Goal: Task Accomplishment & Management: Manage account settings

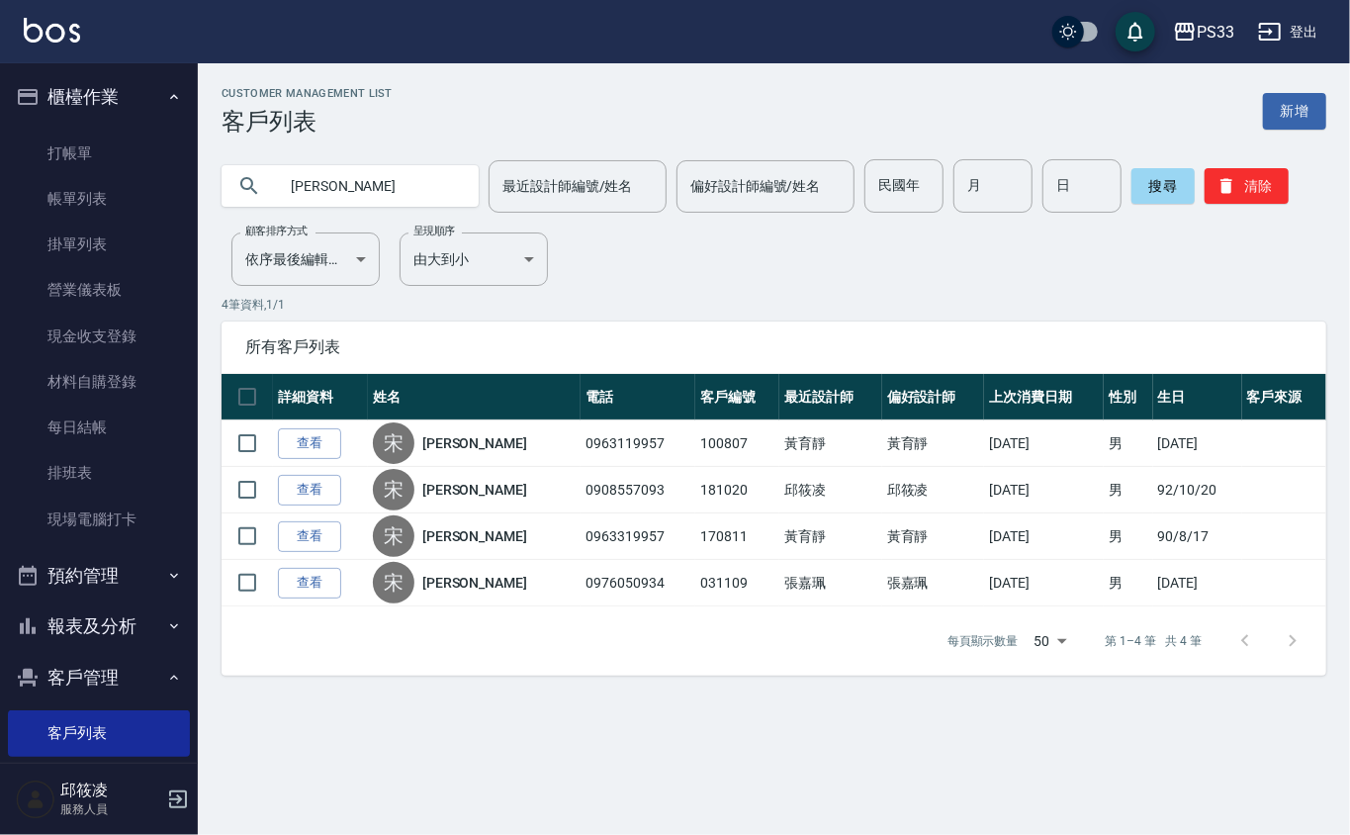
scroll to position [167, 0]
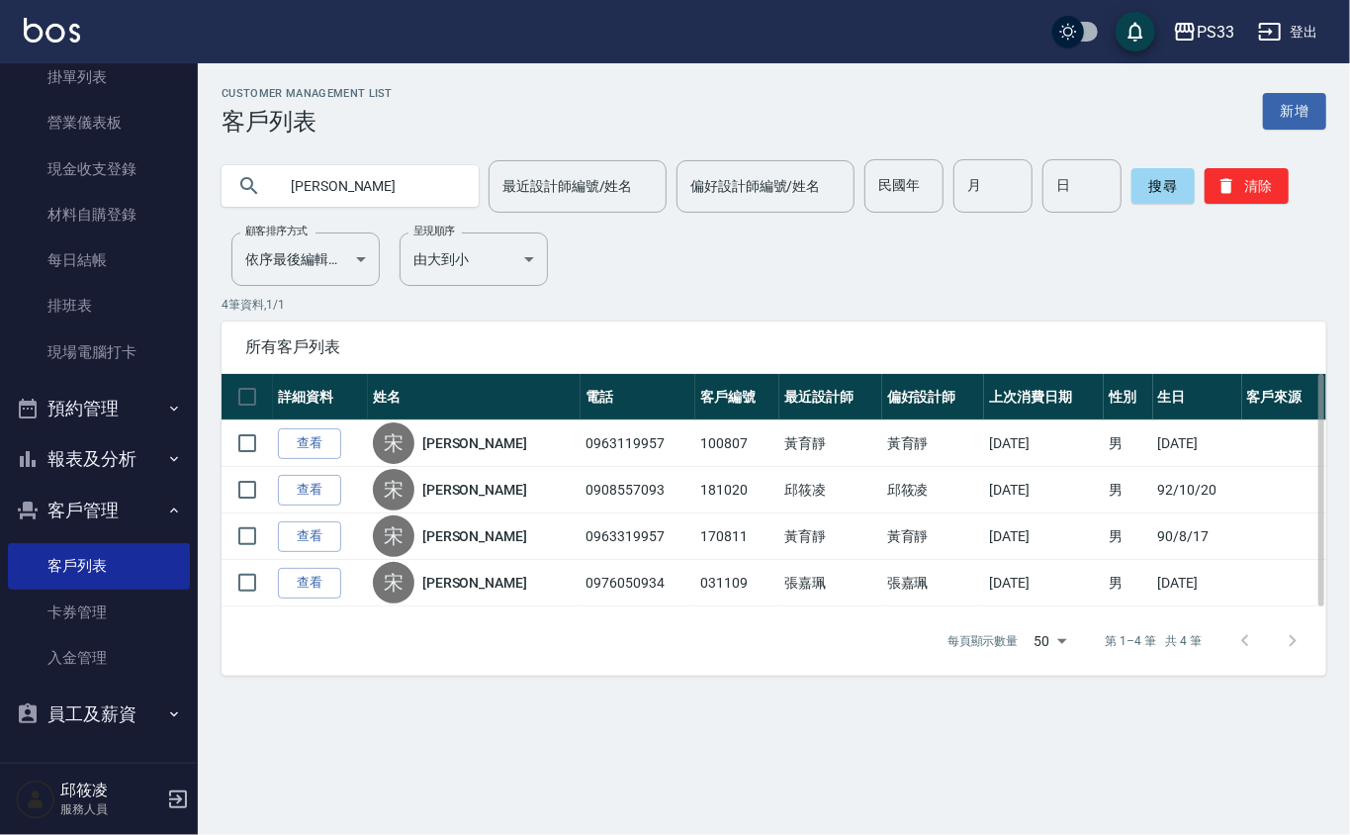
type input "[PERSON_NAME]"
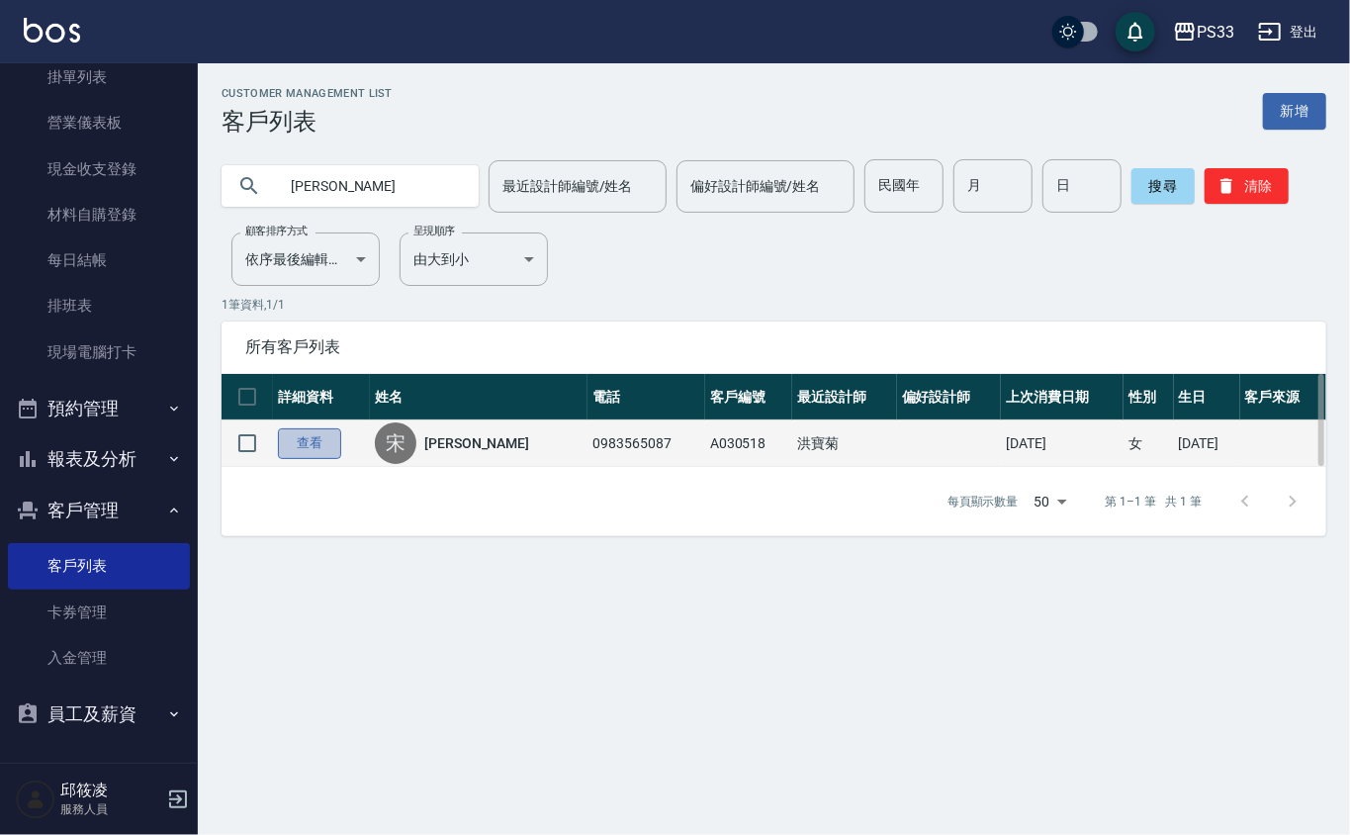
click at [309, 439] on link "查看" at bounding box center [309, 443] width 63 height 31
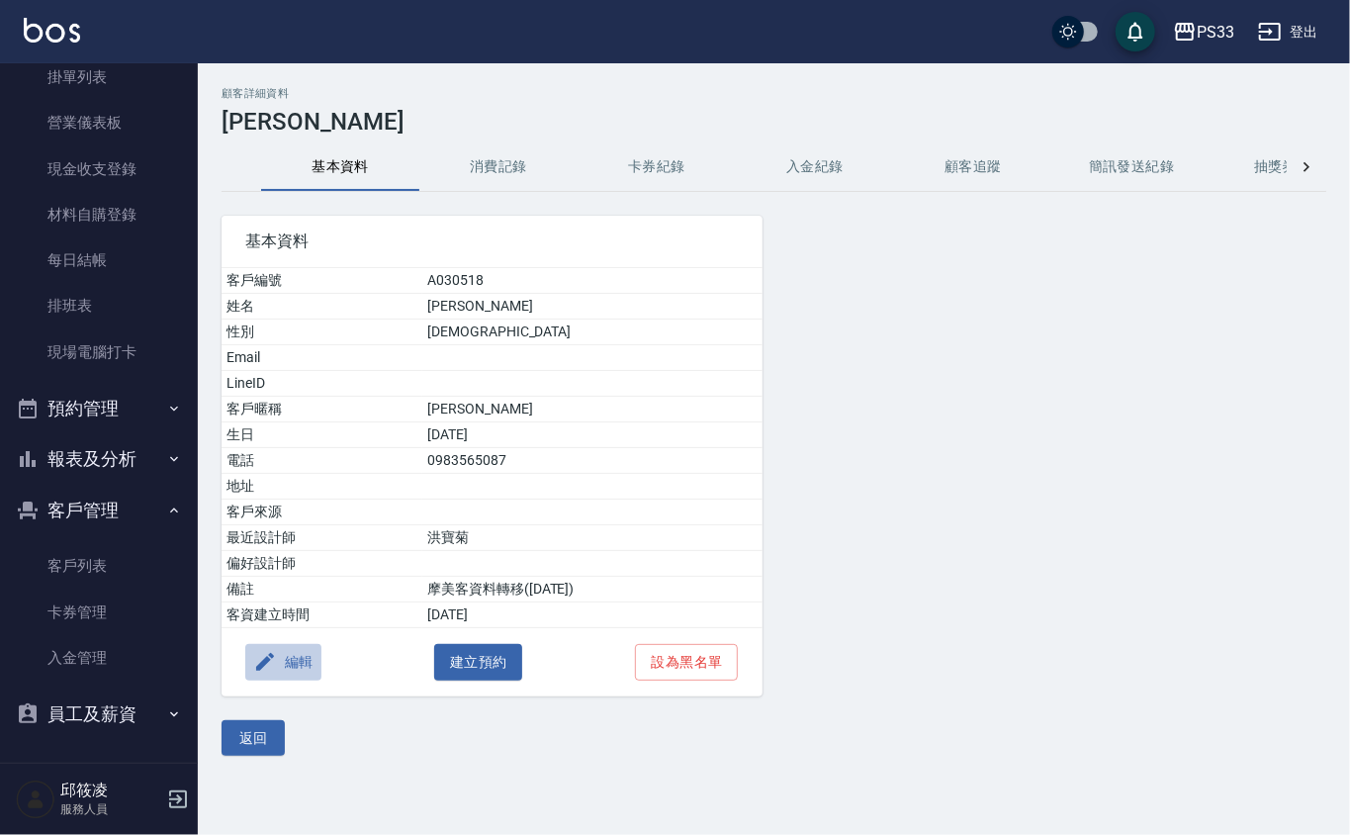
click at [299, 661] on button "編輯" at bounding box center [283, 662] width 76 height 37
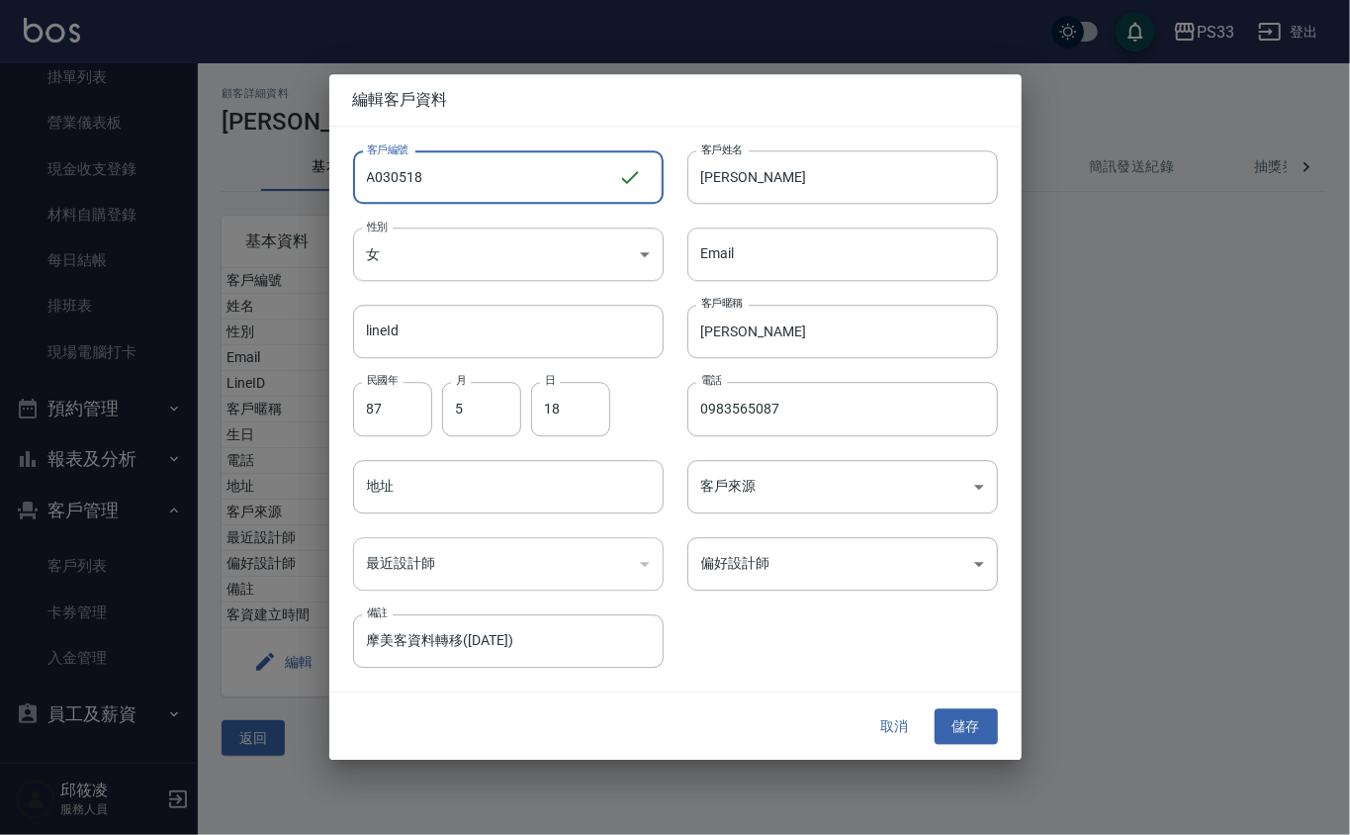
click at [373, 175] on input "A030518" at bounding box center [485, 176] width 265 height 53
type input "030518"
click at [962, 725] on button "儲存" at bounding box center [966, 726] width 63 height 37
